Goal: Answer question/provide support: Share knowledge or assist other users

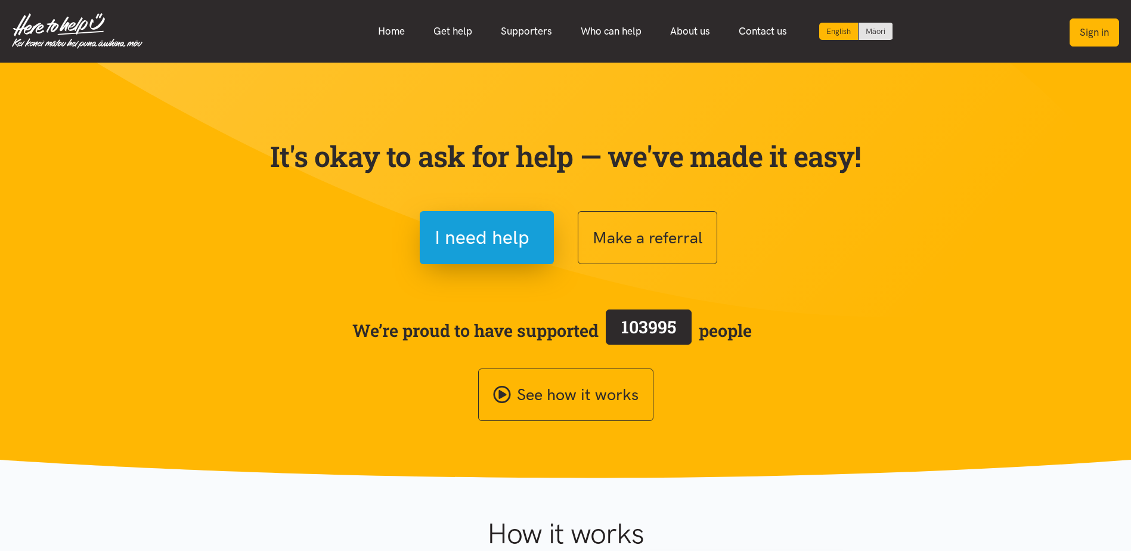
click at [1080, 26] on button "Sign in" at bounding box center [1094, 32] width 49 height 28
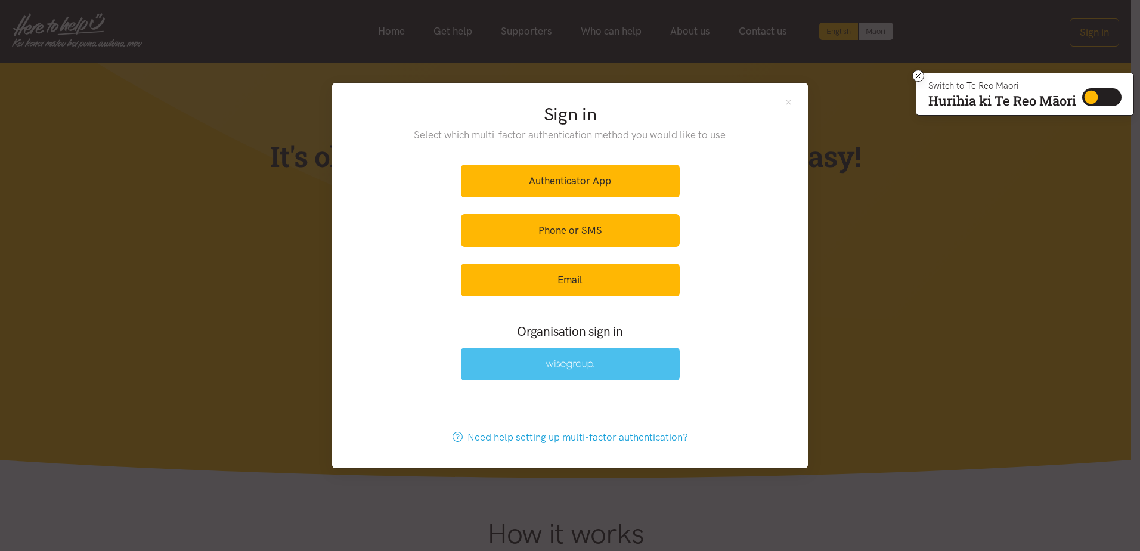
click at [530, 362] on link at bounding box center [570, 364] width 219 height 33
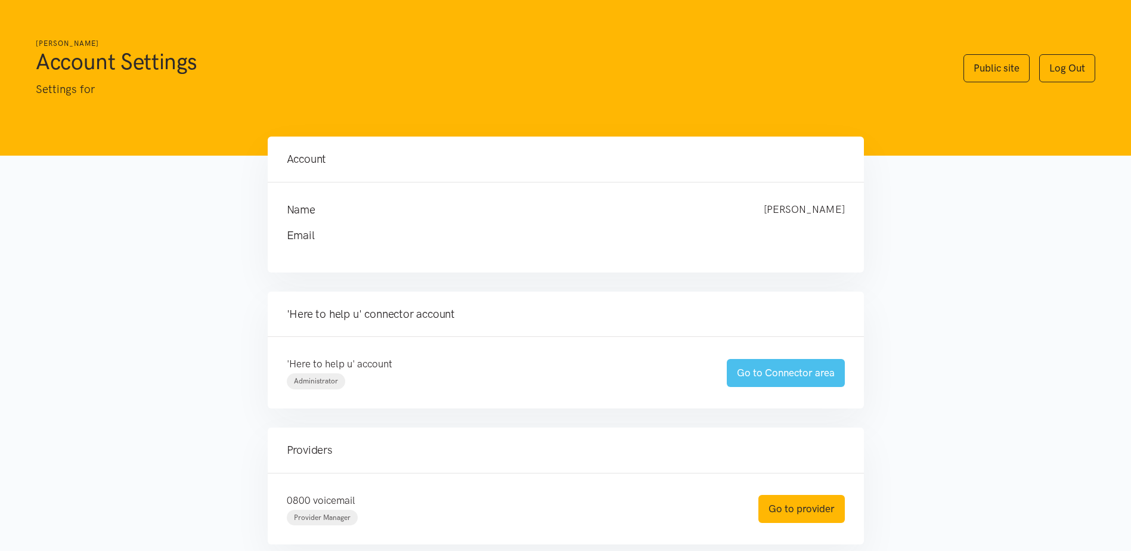
click at [772, 364] on link "Go to Connector area" at bounding box center [786, 373] width 118 height 28
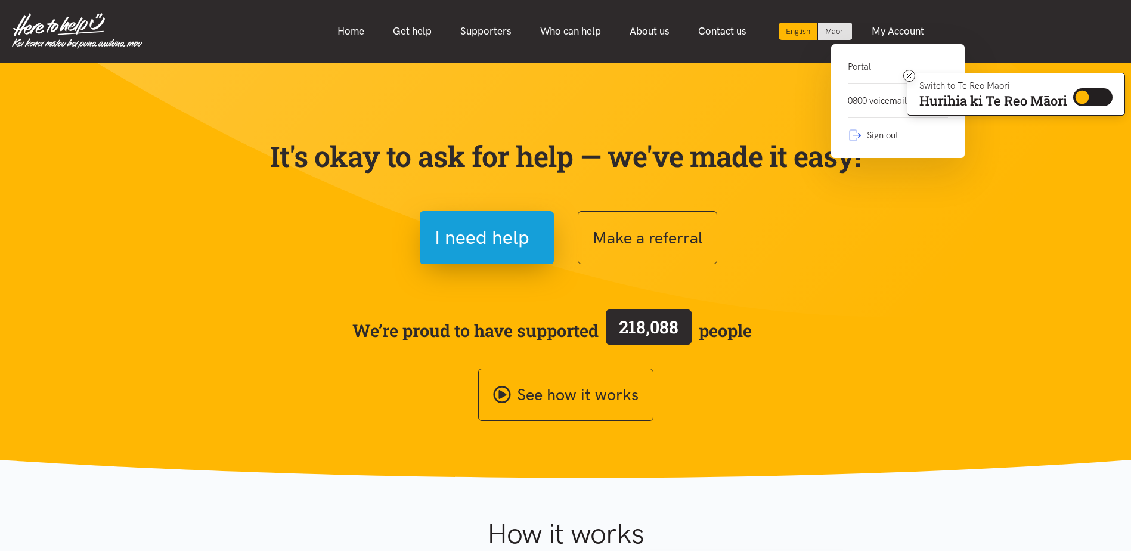
click at [852, 70] on link "Portal" at bounding box center [898, 72] width 100 height 24
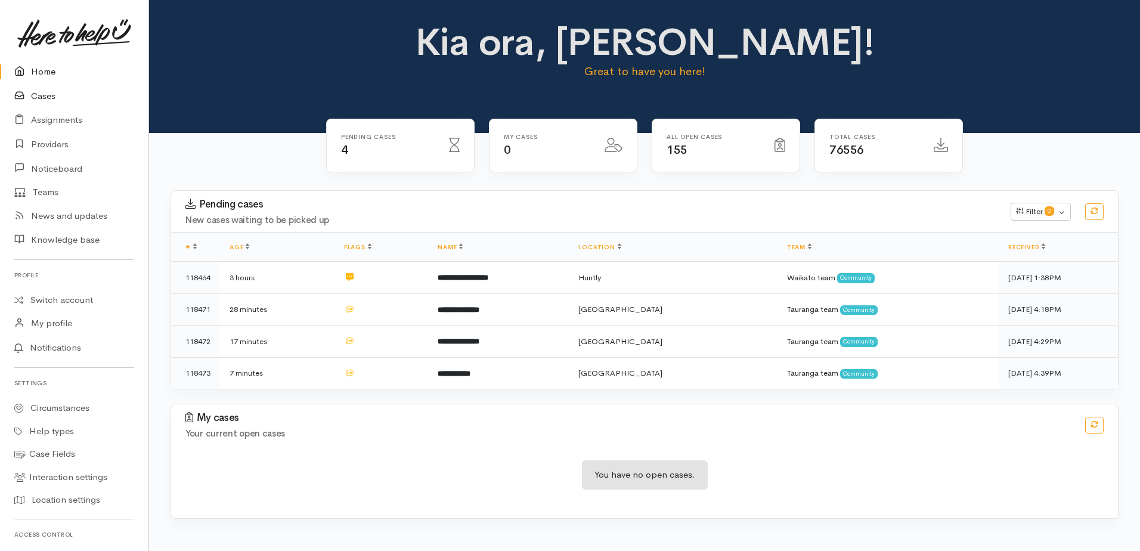
click at [40, 94] on link "Cases" at bounding box center [74, 96] width 148 height 24
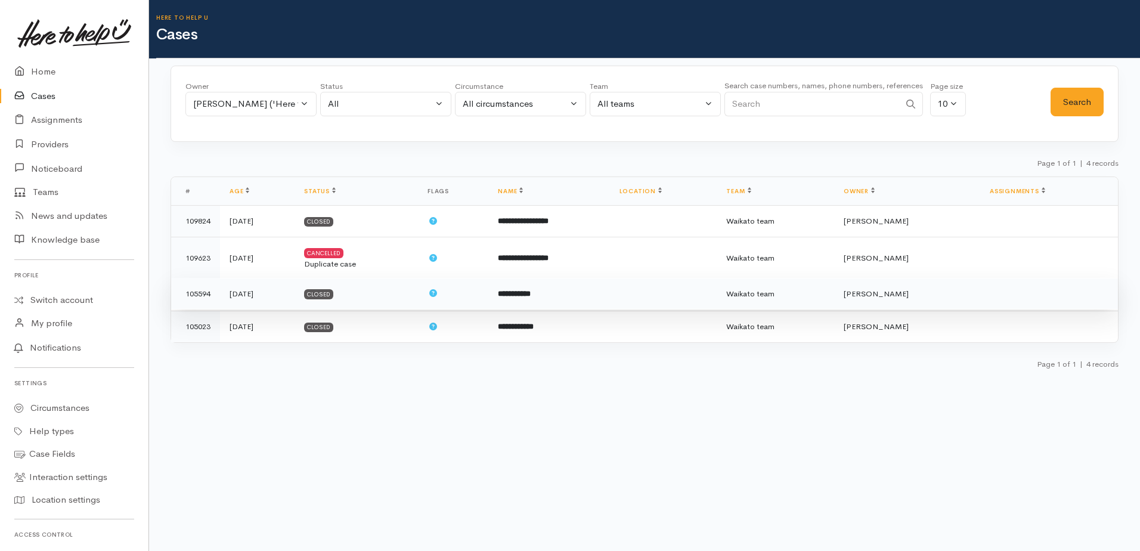
click at [418, 298] on td "Closed" at bounding box center [356, 294] width 123 height 32
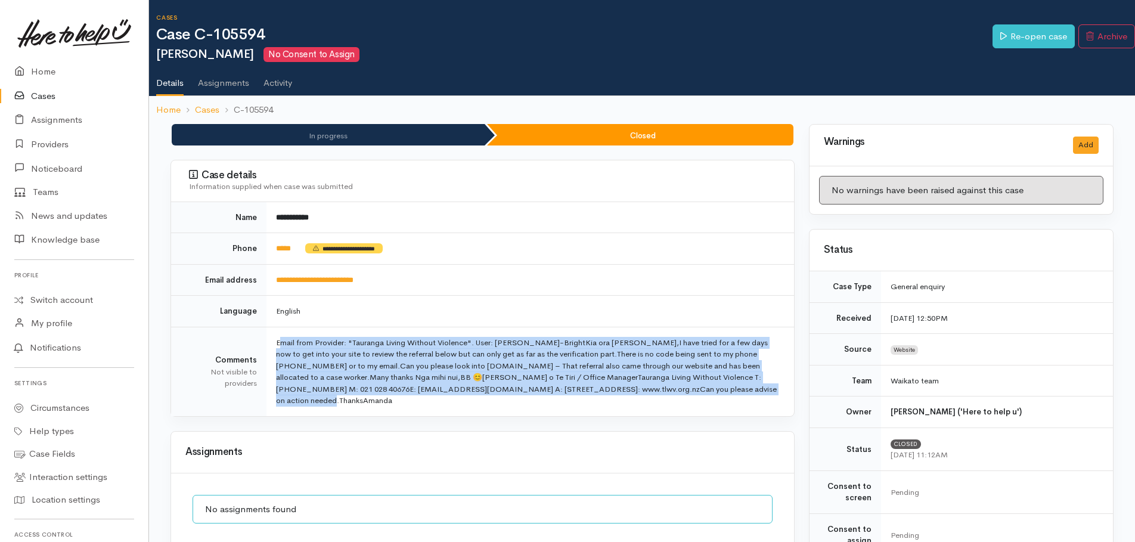
drag, startPoint x: 711, startPoint y: 392, endPoint x: 272, endPoint y: 337, distance: 442.2
click at [272, 337] on td "Email from Provider: "Tauranga Living Without Violence". User: Bronwyn Waters-B…" at bounding box center [531, 371] width 528 height 89
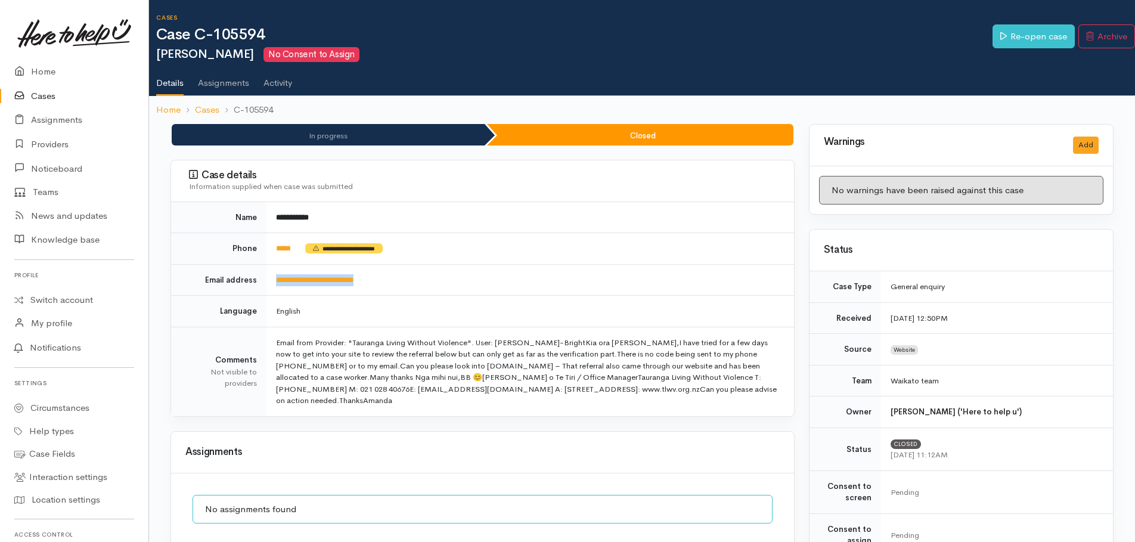
drag, startPoint x: 272, startPoint y: 337, endPoint x: 426, endPoint y: 284, distance: 162.2
click at [426, 284] on td "**********" at bounding box center [531, 280] width 528 height 32
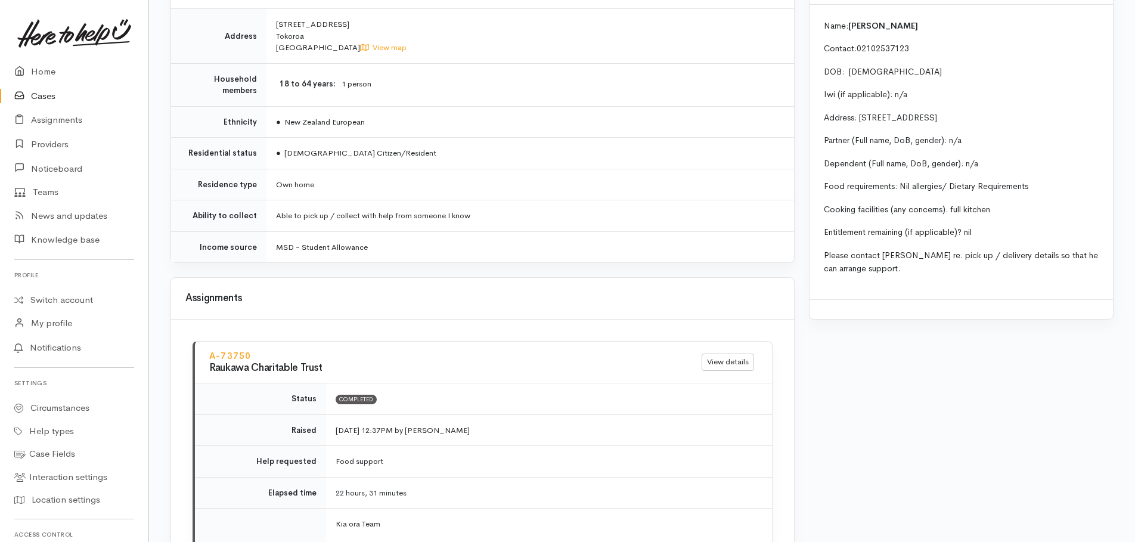
scroll to position [1192, 0]
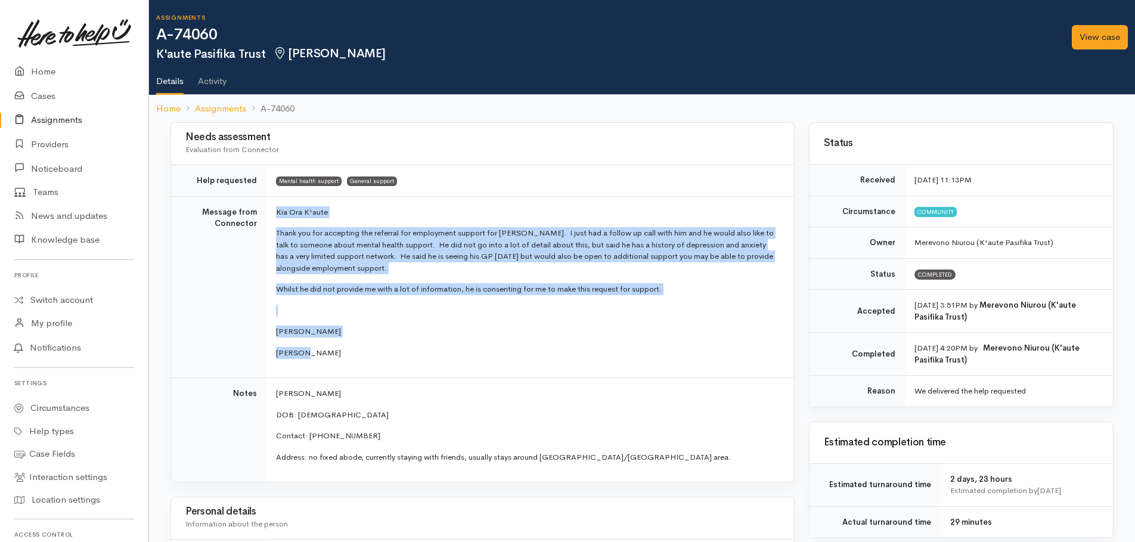
drag, startPoint x: 275, startPoint y: 201, endPoint x: 501, endPoint y: 340, distance: 265.6
click at [501, 340] on td "[PERSON_NAME] Thank you for accepting the referral for employment support for […" at bounding box center [531, 287] width 528 height 182
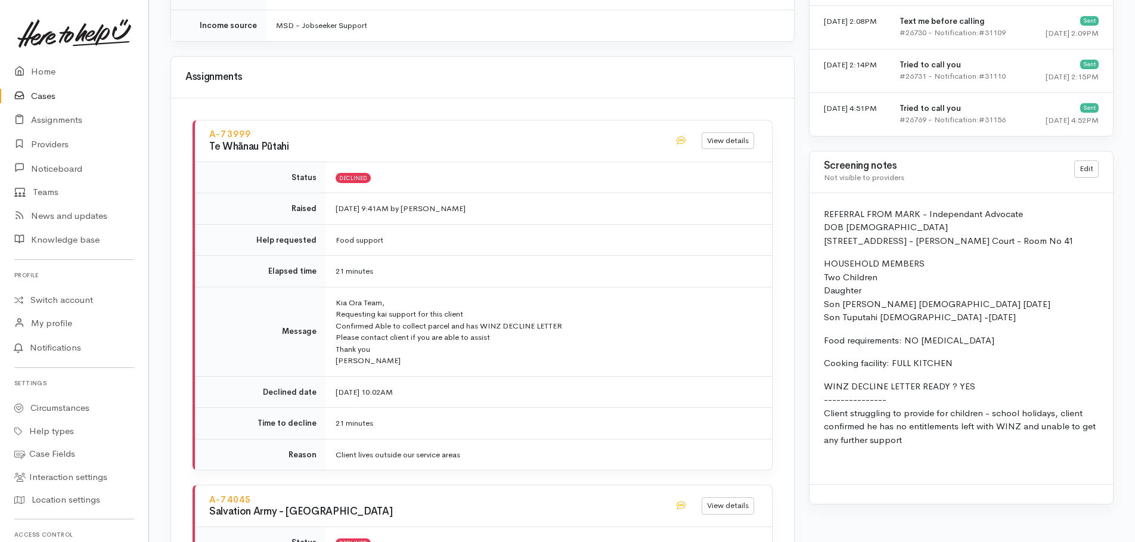
scroll to position [1312, 0]
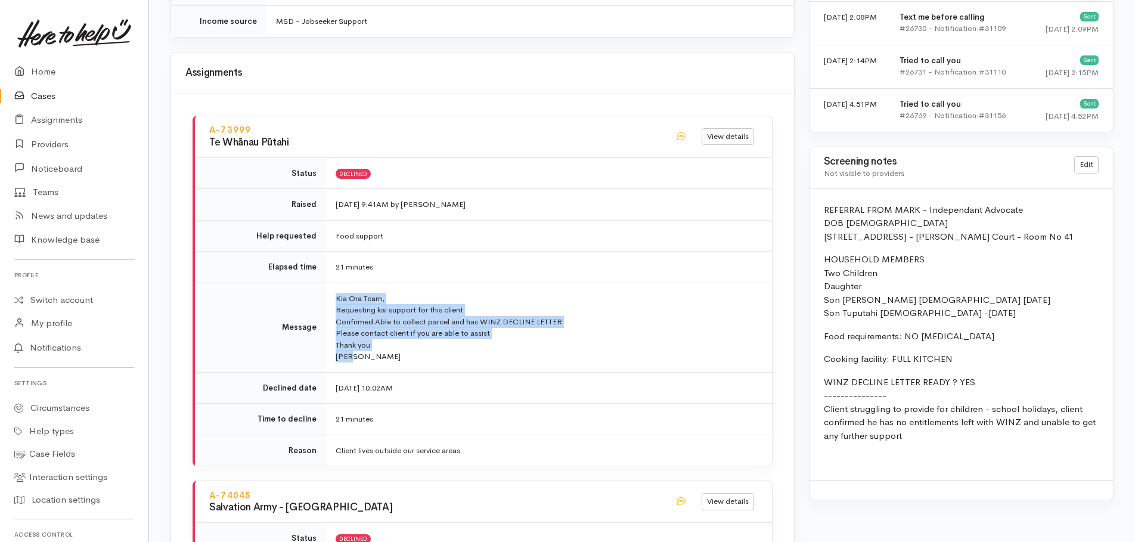
drag, startPoint x: 337, startPoint y: 286, endPoint x: 422, endPoint y: 349, distance: 105.7
click at [422, 349] on p "Kia Ora Team, Requesting kai support for this client Confirmed Able to collect …" at bounding box center [547, 328] width 422 height 70
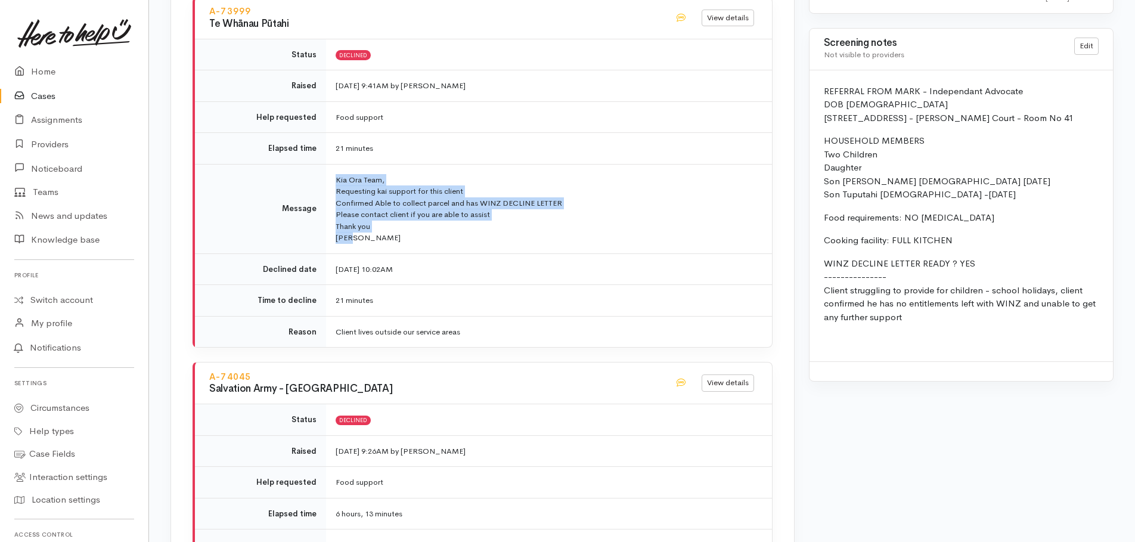
scroll to position [1431, 0]
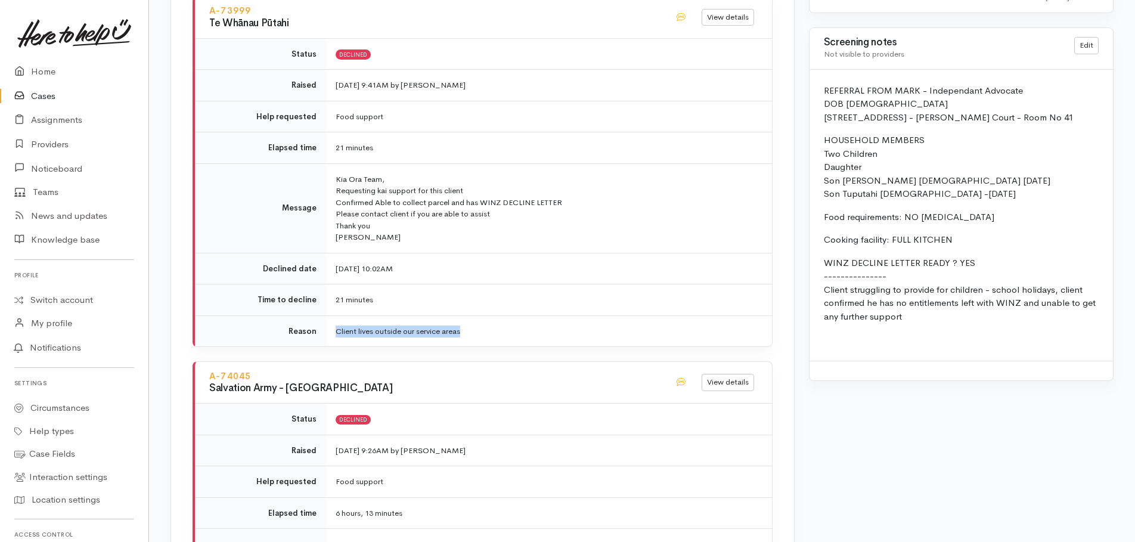
drag, startPoint x: 488, startPoint y: 322, endPoint x: 323, endPoint y: 310, distance: 165.6
click at [323, 315] on tr "Reason Client lives outside our service areas" at bounding box center [483, 330] width 577 height 31
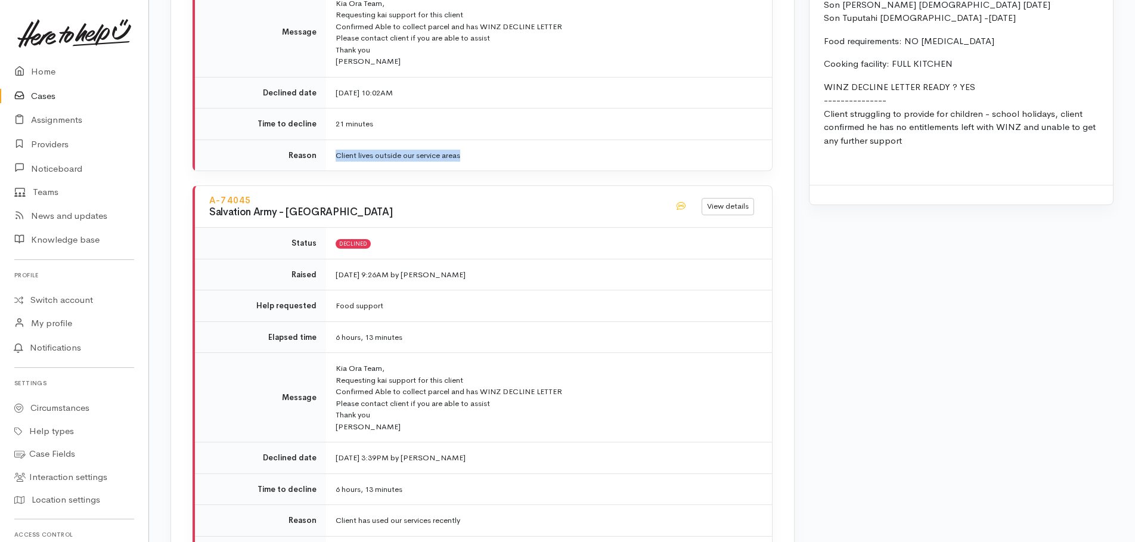
scroll to position [1610, 0]
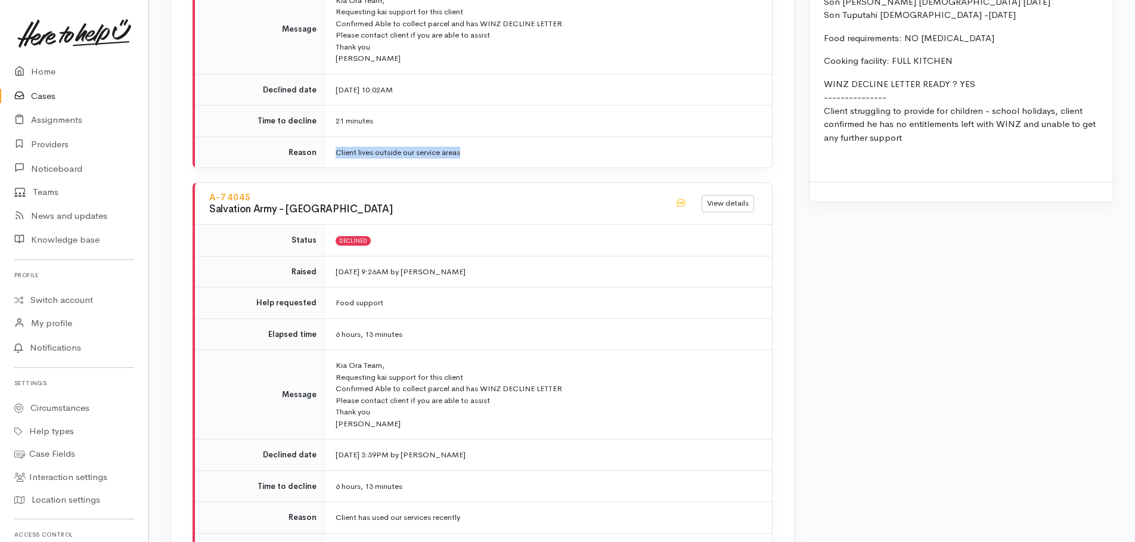
drag, startPoint x: 212, startPoint y: 196, endPoint x: 367, endPoint y: 207, distance: 155.5
click at [367, 207] on div "A-74045 Salvation Army - [GEOGRAPHIC_DATA] View details" at bounding box center [483, 204] width 577 height 42
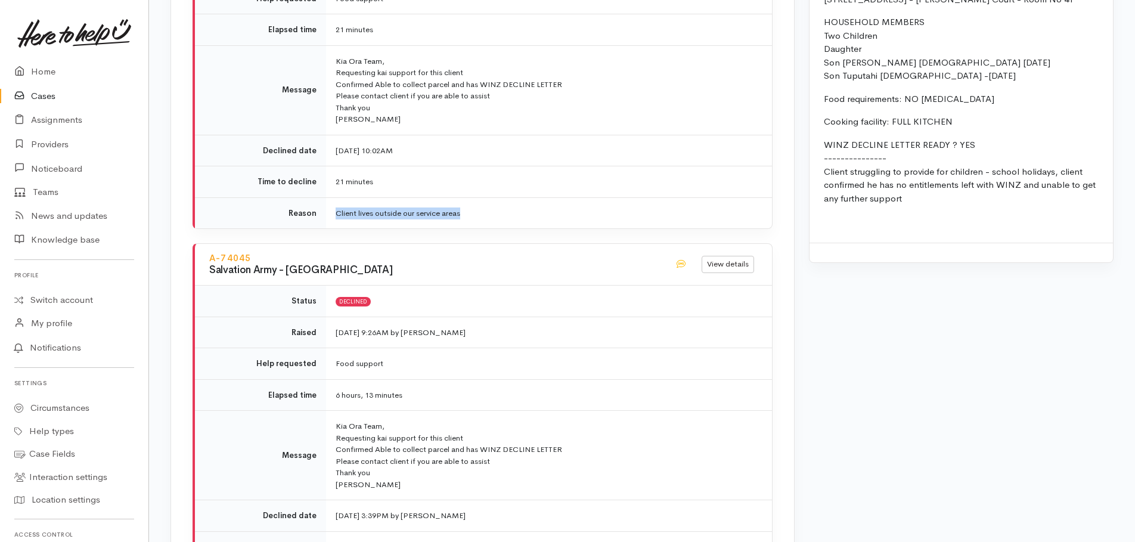
scroll to position [1371, 0]
